Goal: Task Accomplishment & Management: Use online tool/utility

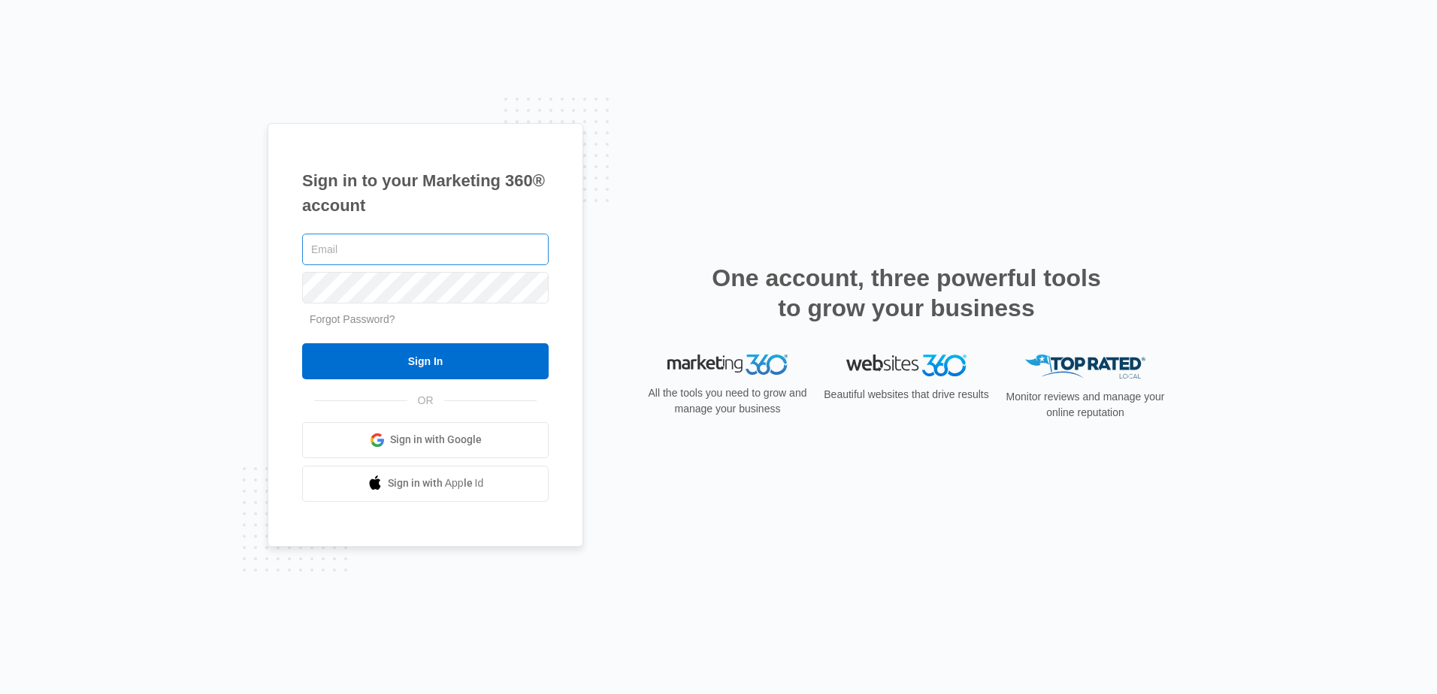
click at [452, 255] on input "text" at bounding box center [425, 250] width 246 height 32
type input "[EMAIL_ADDRESS][DOMAIN_NAME]"
click at [302, 343] on input "Sign In" at bounding box center [425, 361] width 246 height 36
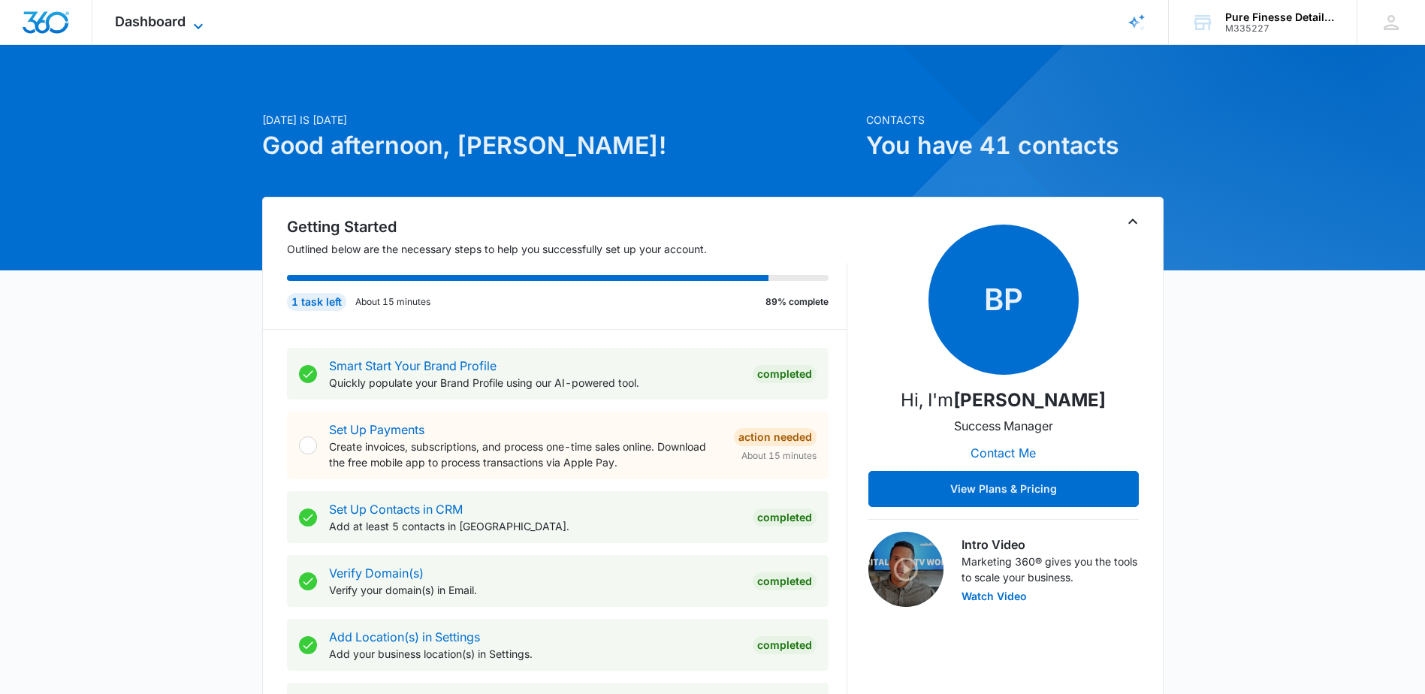
click at [138, 18] on span "Dashboard" at bounding box center [150, 22] width 71 height 16
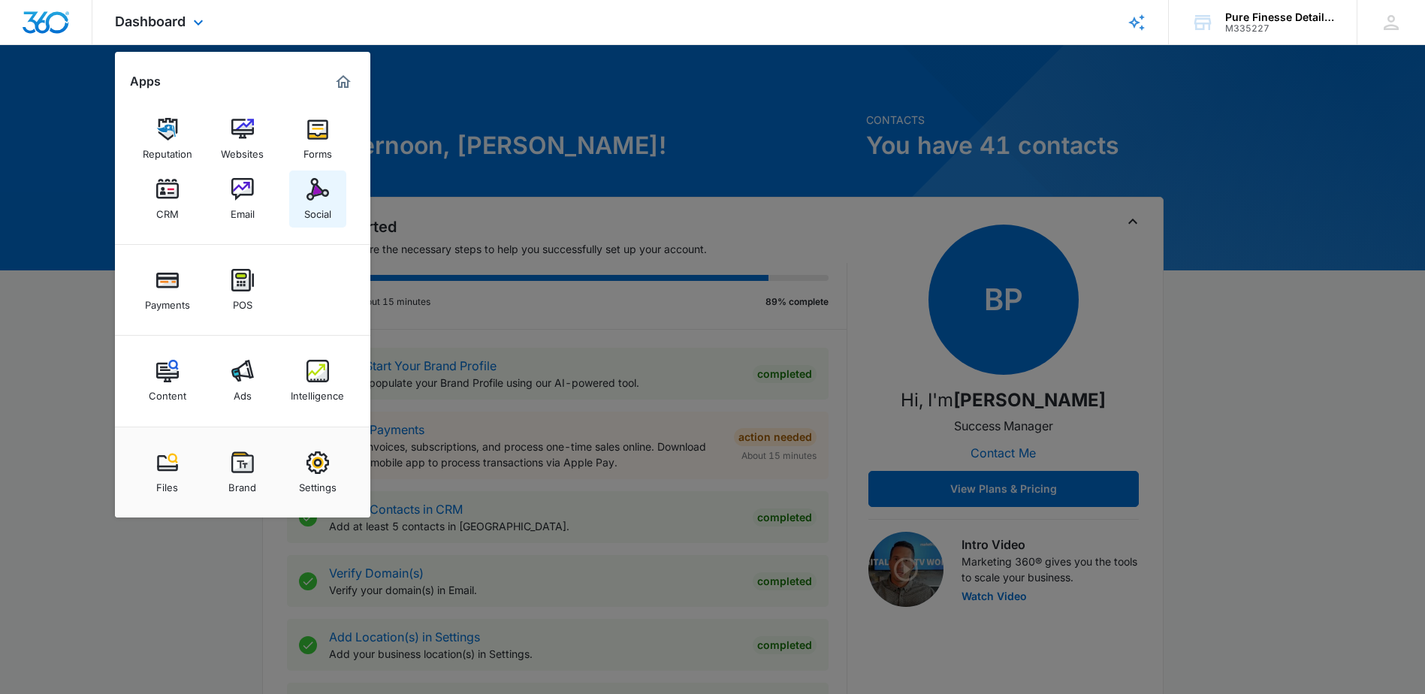
click at [326, 189] on img at bounding box center [318, 189] width 23 height 23
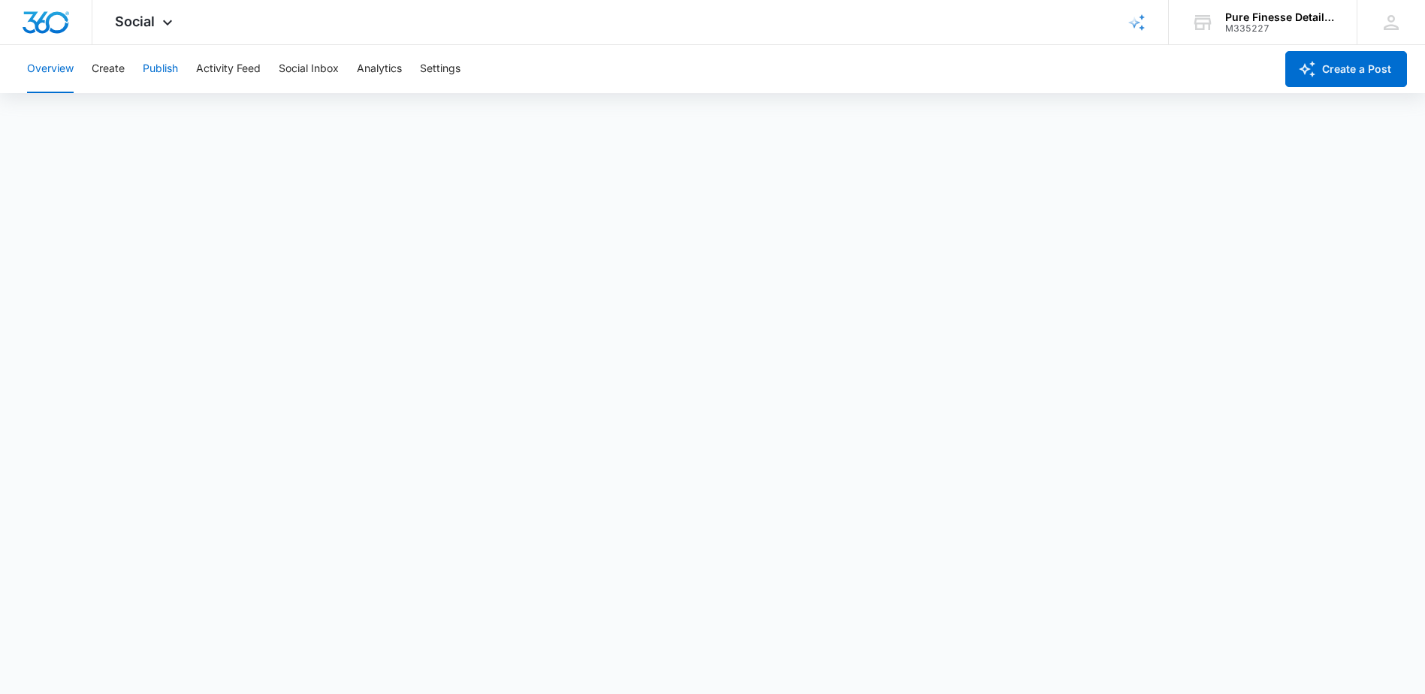
click at [150, 70] on button "Publish" at bounding box center [160, 69] width 35 height 48
click at [112, 68] on button "Create" at bounding box center [108, 69] width 33 height 48
click at [176, 68] on button "Publish" at bounding box center [160, 69] width 35 height 48
click at [162, 68] on button "Publish" at bounding box center [160, 69] width 35 height 48
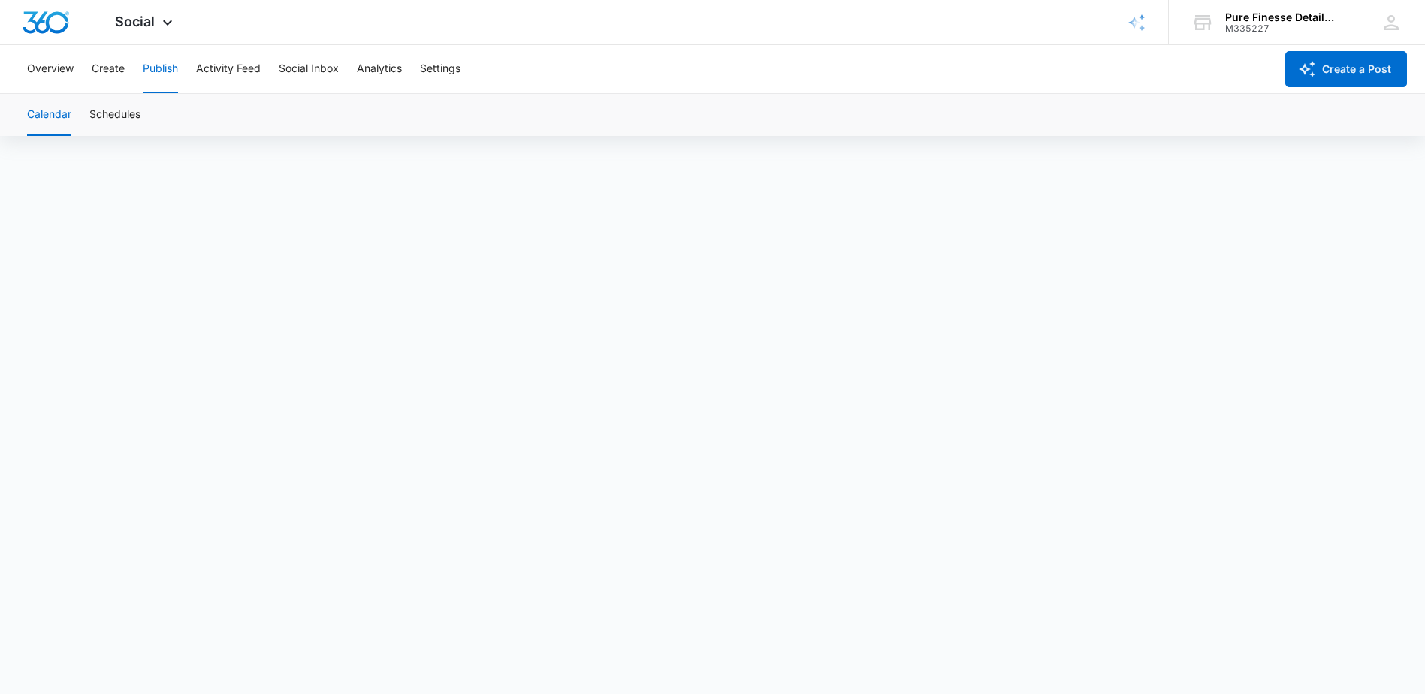
click at [56, 114] on button "Calendar" at bounding box center [49, 115] width 44 height 42
click at [97, 113] on button "Schedules" at bounding box center [114, 115] width 51 height 42
click at [56, 113] on button "Calendar" at bounding box center [49, 115] width 44 height 42
click at [116, 71] on button "Create" at bounding box center [108, 69] width 33 height 48
click at [164, 59] on button "Publish" at bounding box center [160, 69] width 35 height 48
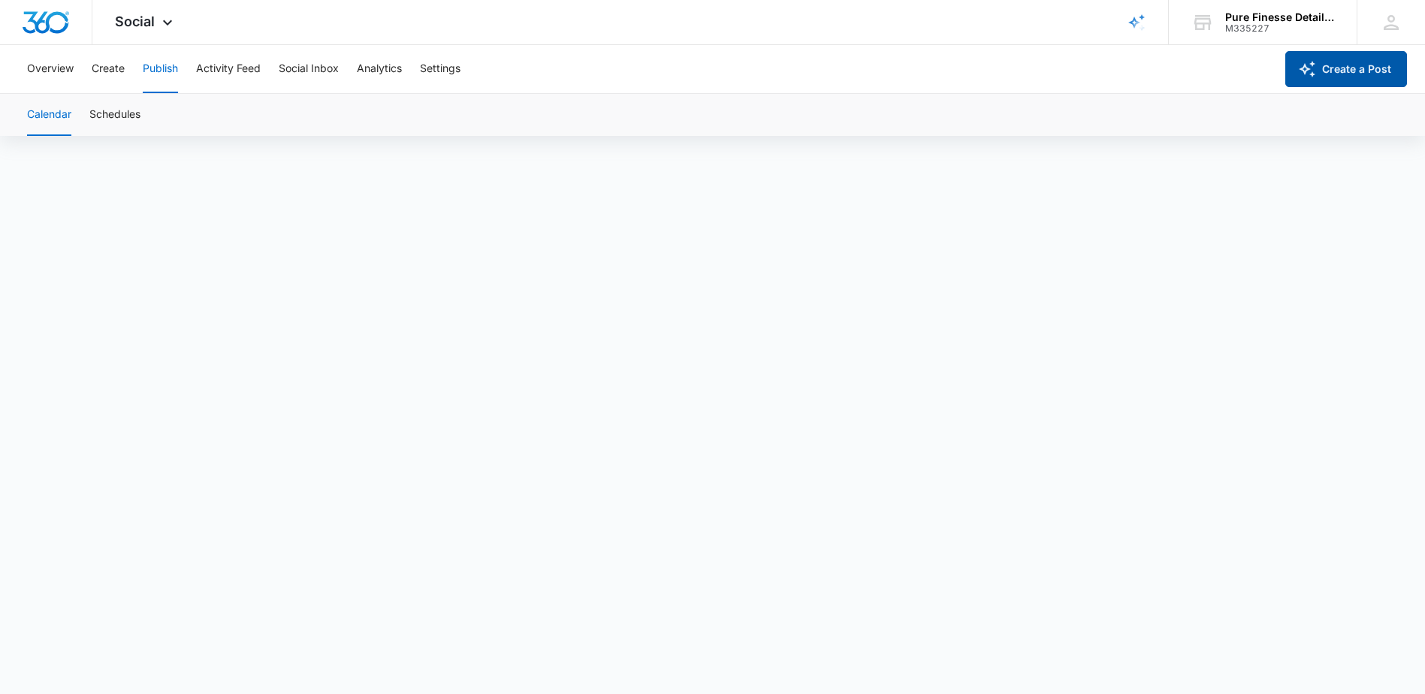
click at [1301, 74] on icon "button" at bounding box center [1307, 69] width 18 height 18
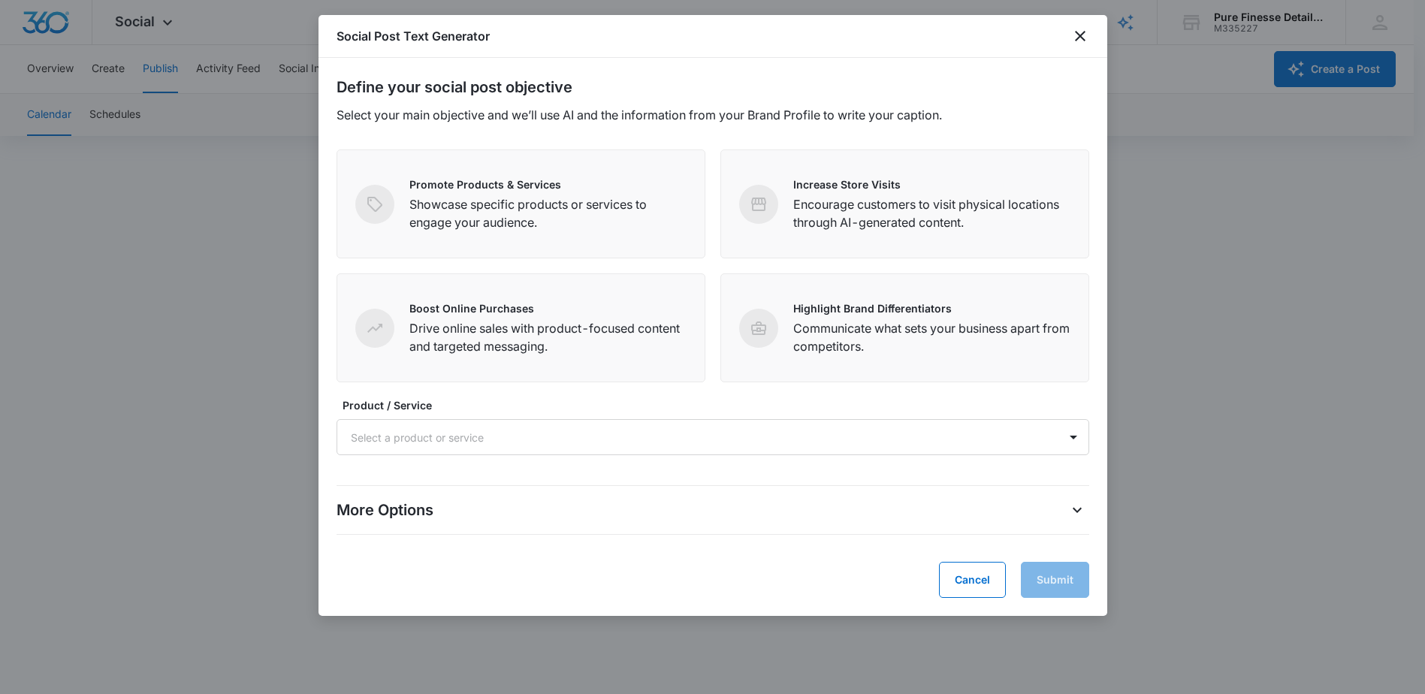
click at [1084, 26] on div "Social Post Text Generator" at bounding box center [713, 36] width 789 height 43
click at [1081, 35] on icon "close" at bounding box center [1080, 36] width 11 height 11
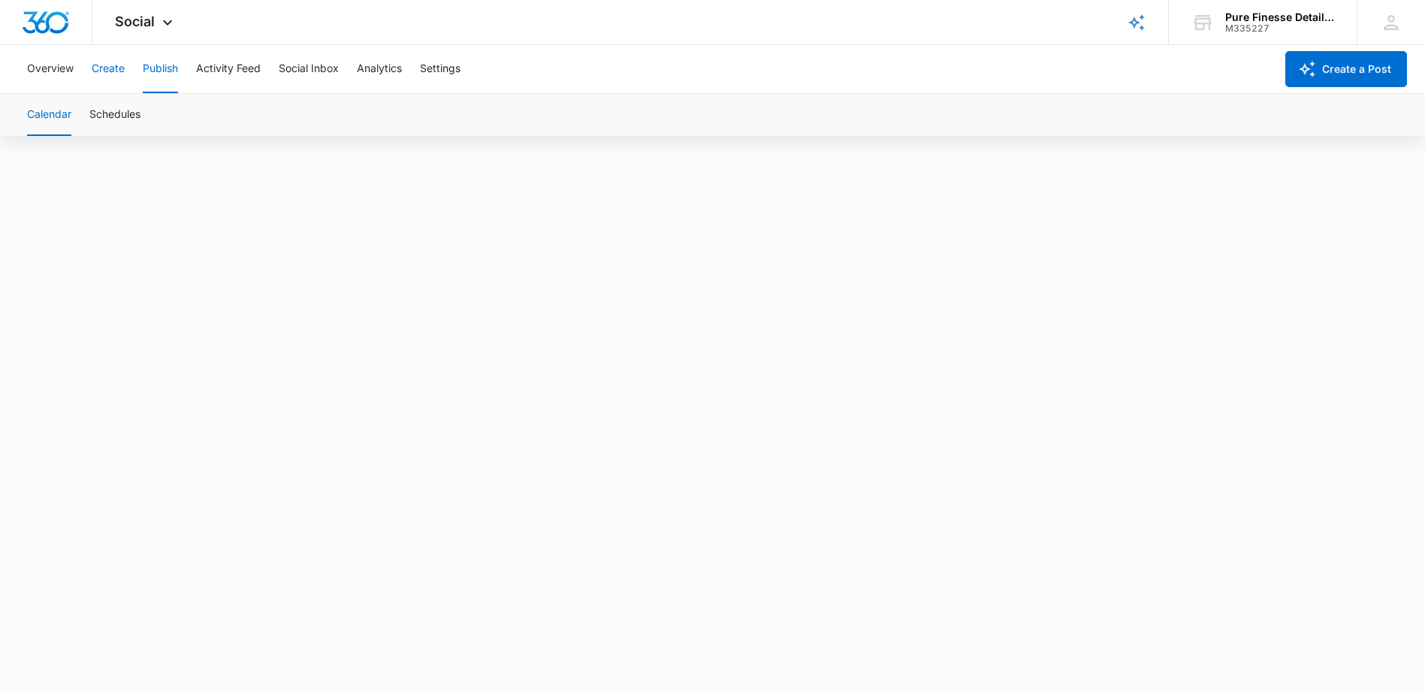
click at [117, 68] on button "Create" at bounding box center [108, 69] width 33 height 48
click at [171, 64] on button "Publish" at bounding box center [160, 69] width 35 height 48
